Goal: Navigation & Orientation: Find specific page/section

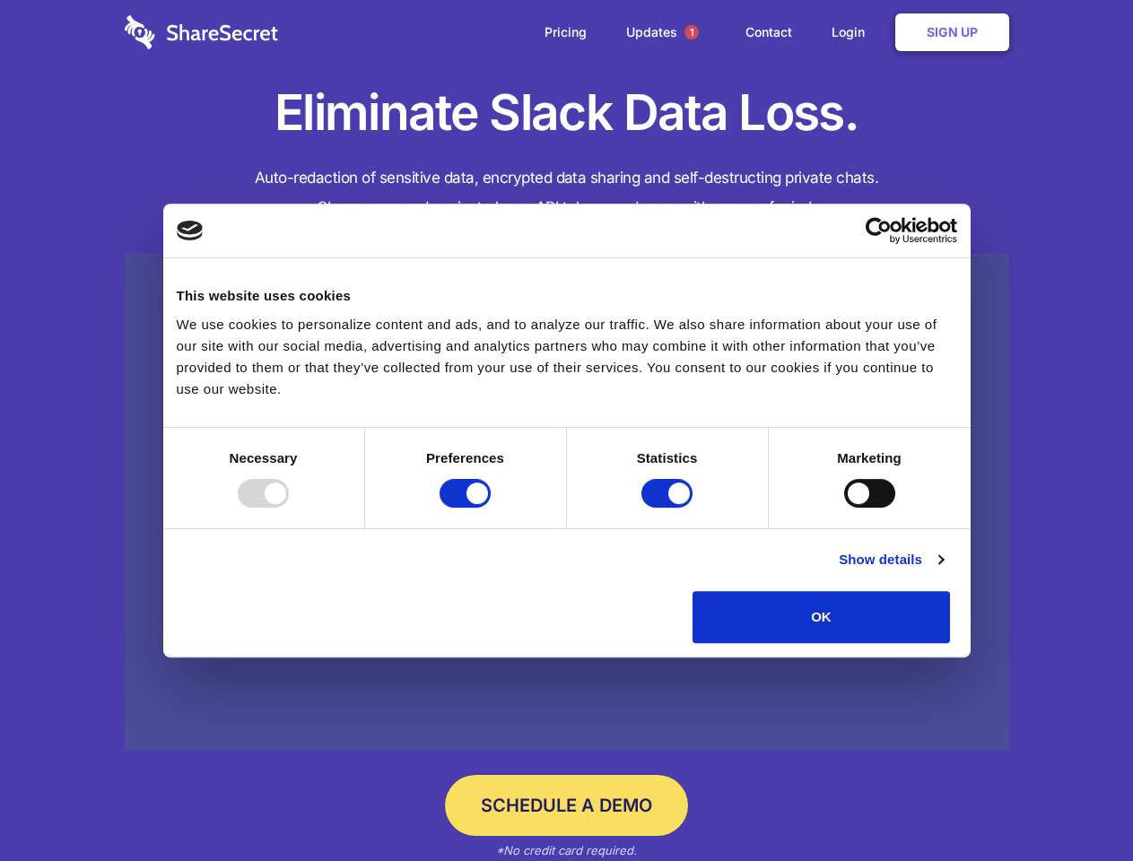
click at [289, 508] on div at bounding box center [263, 493] width 51 height 29
click at [491, 508] on input "Preferences" at bounding box center [464, 493] width 51 height 29
checkbox input "false"
click at [669, 508] on input "Statistics" at bounding box center [666, 493] width 51 height 29
checkbox input "false"
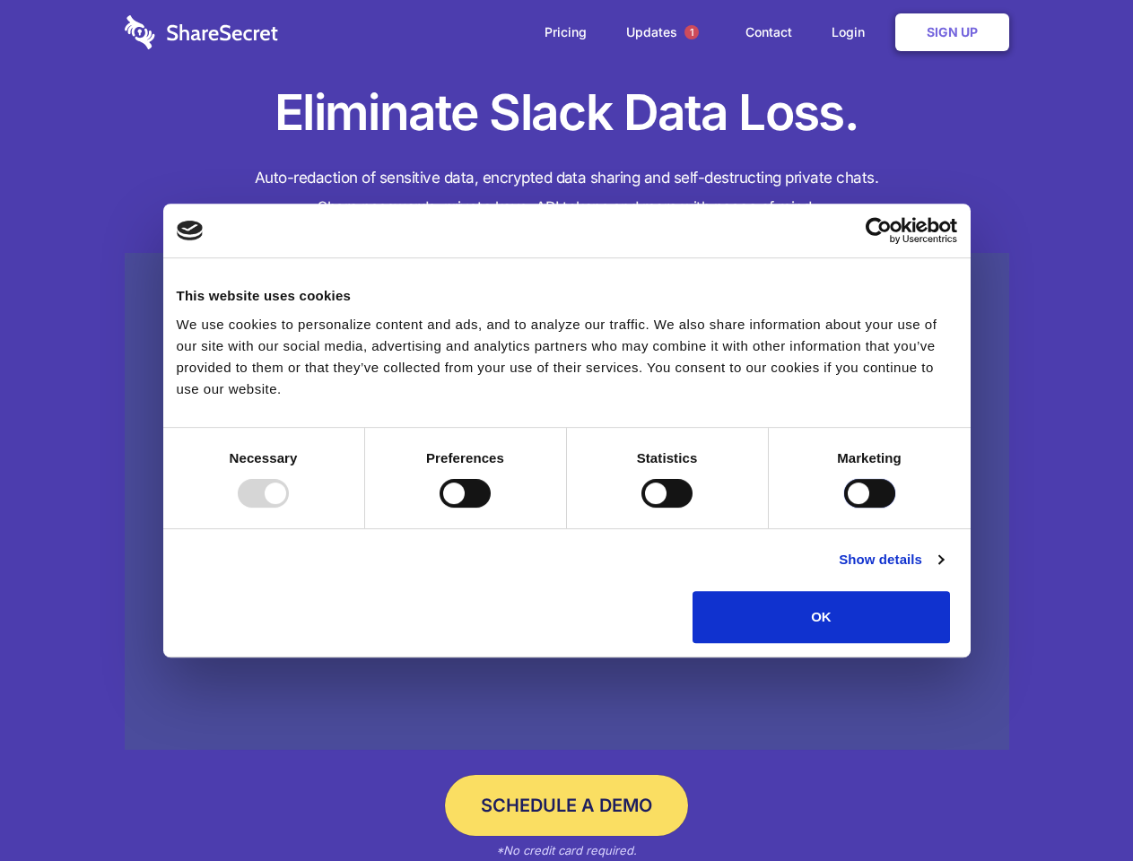
click at [844, 508] on input "Marketing" at bounding box center [869, 493] width 51 height 29
checkbox input "true"
click at [943, 570] on link "Show details" at bounding box center [891, 560] width 104 height 22
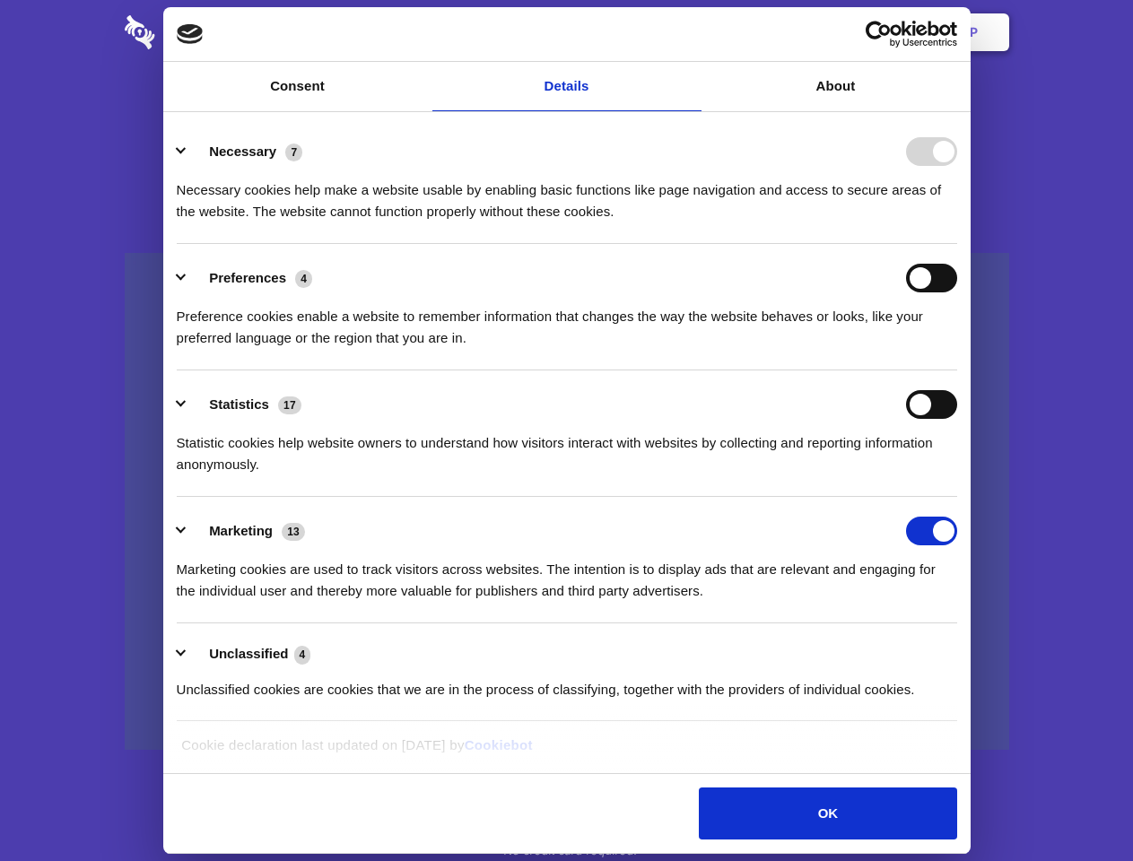
click at [957, 244] on li "Necessary 7 Necessary cookies help make a website usable by enabling basic func…" at bounding box center [567, 180] width 780 height 126
click at [691, 32] on span "1" at bounding box center [691, 32] width 14 height 14
